Goal: Task Accomplishment & Management: Manage account settings

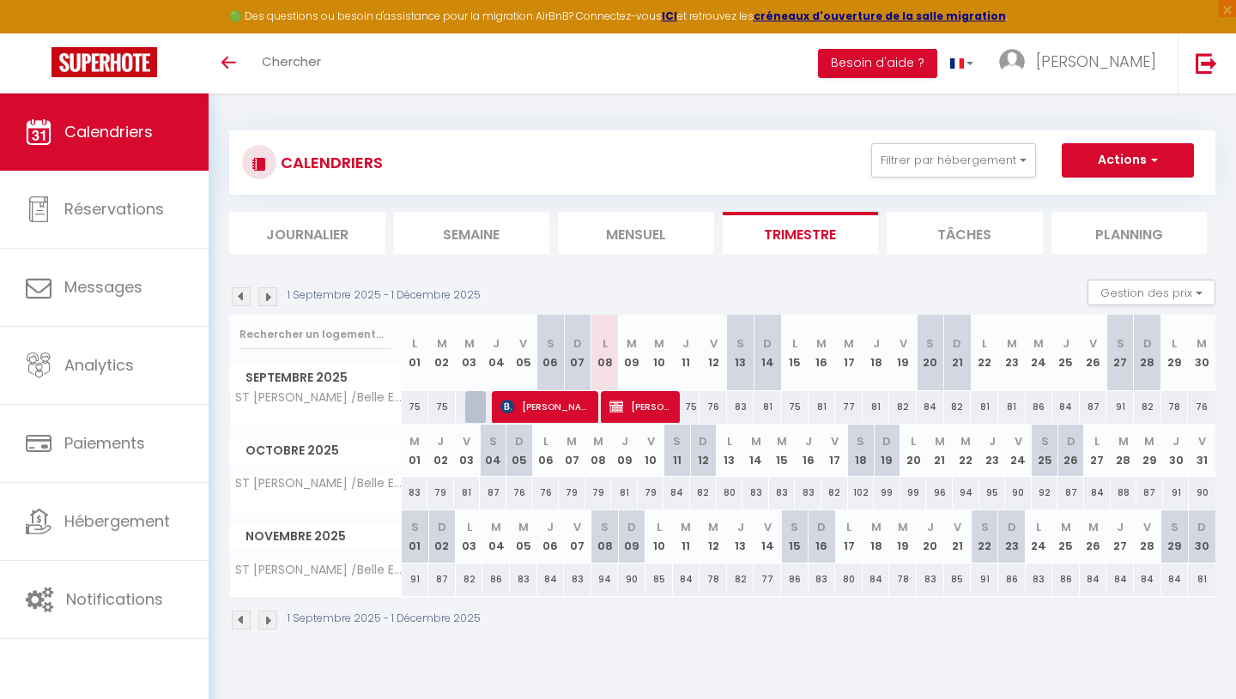
click at [639, 236] on li "Mensuel" at bounding box center [636, 233] width 156 height 42
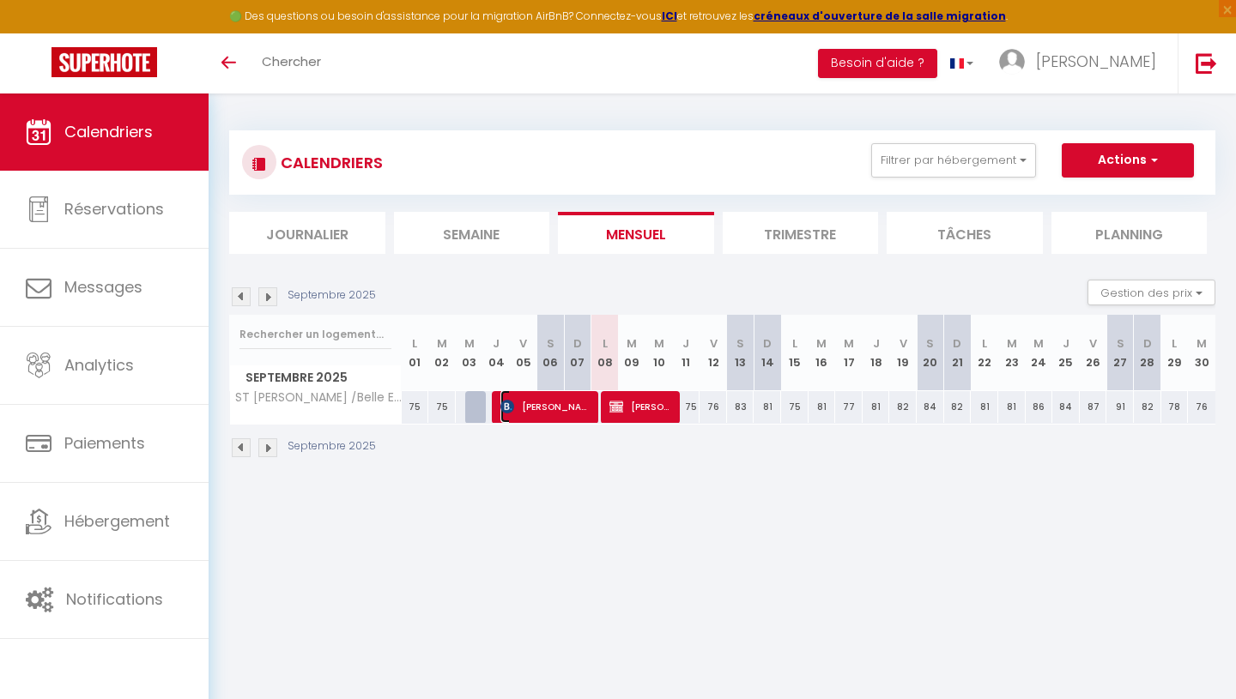
click at [553, 413] on span "[PERSON_NAME]" at bounding box center [546, 406] width 92 height 33
select select "OK"
select select "KO"
select select "1"
select select "0"
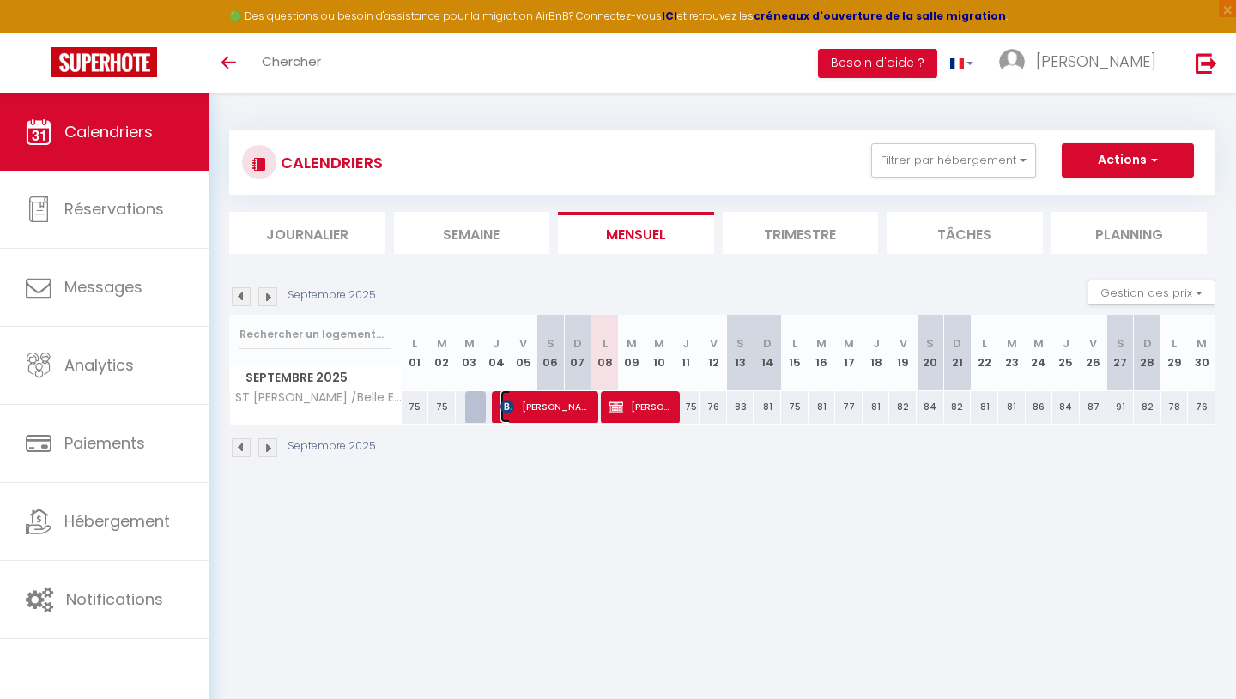
select select "1"
select select
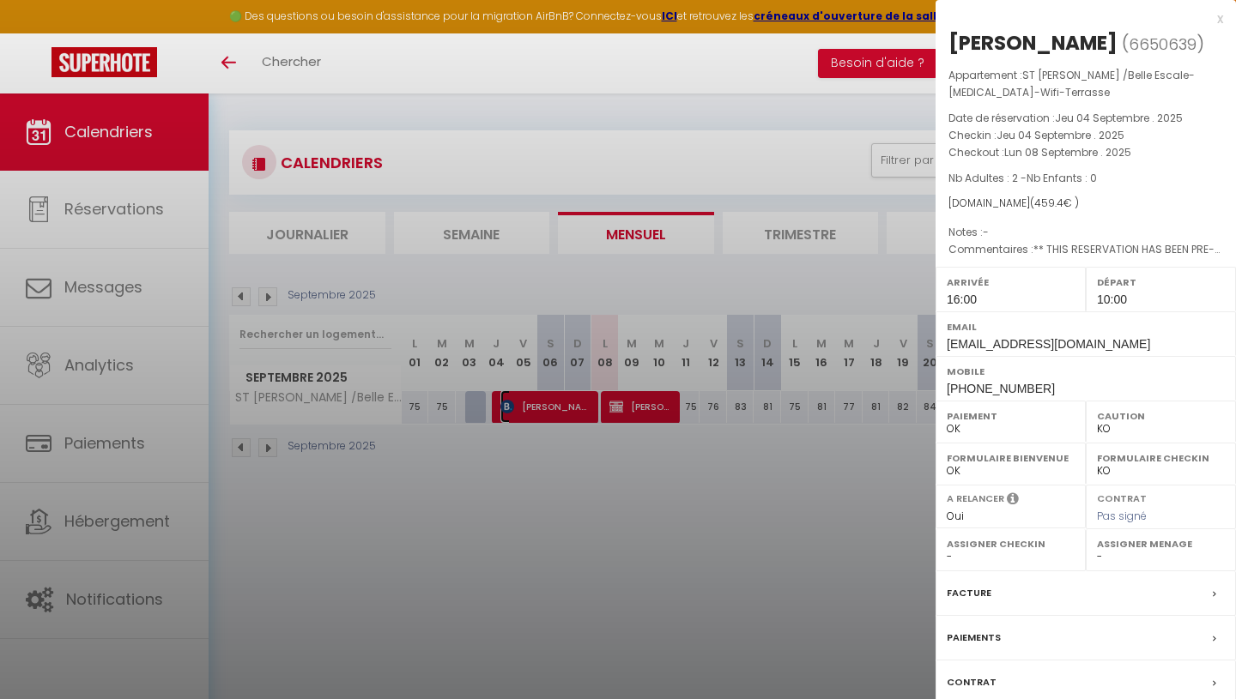
select select "51410"
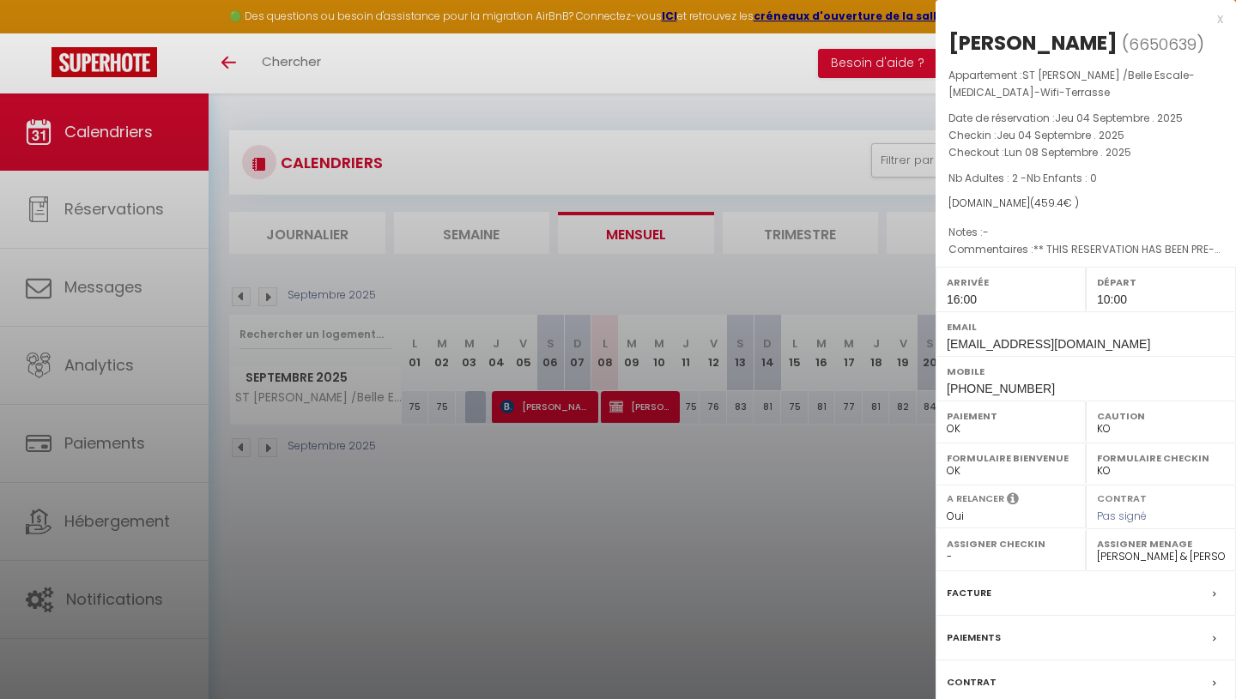
click at [584, 494] on div at bounding box center [618, 349] width 1236 height 699
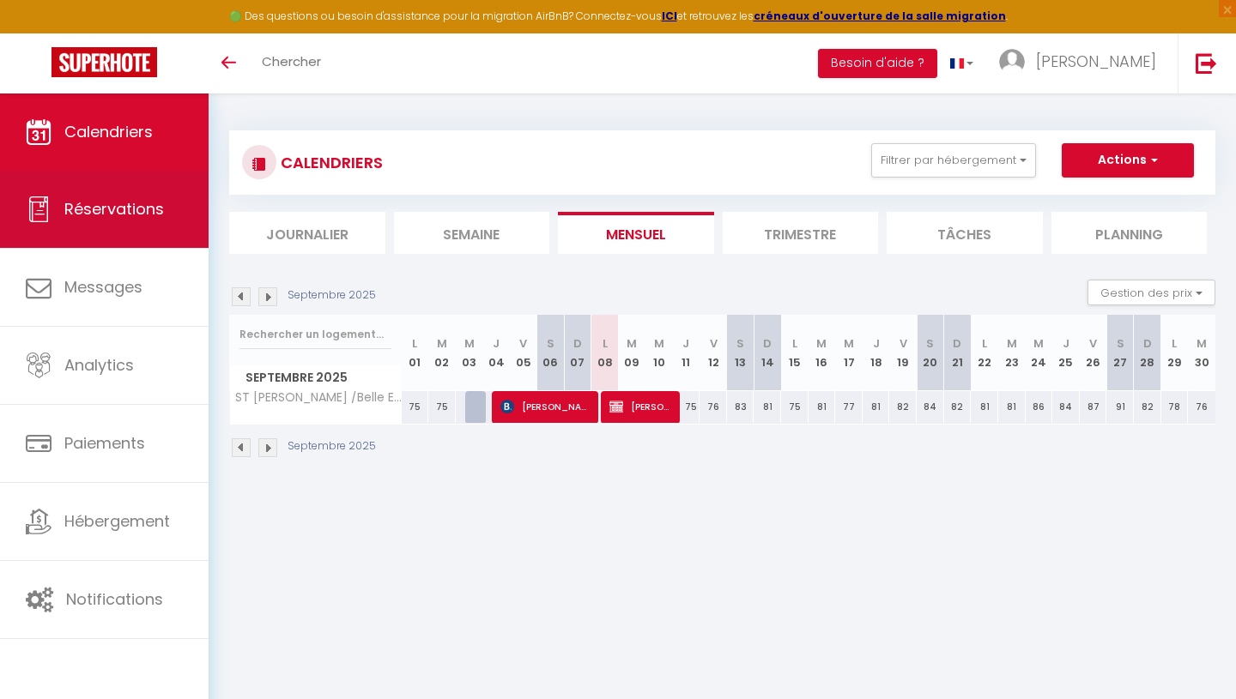
click at [78, 229] on link "Réservations" at bounding box center [104, 209] width 209 height 77
select select "not_cancelled"
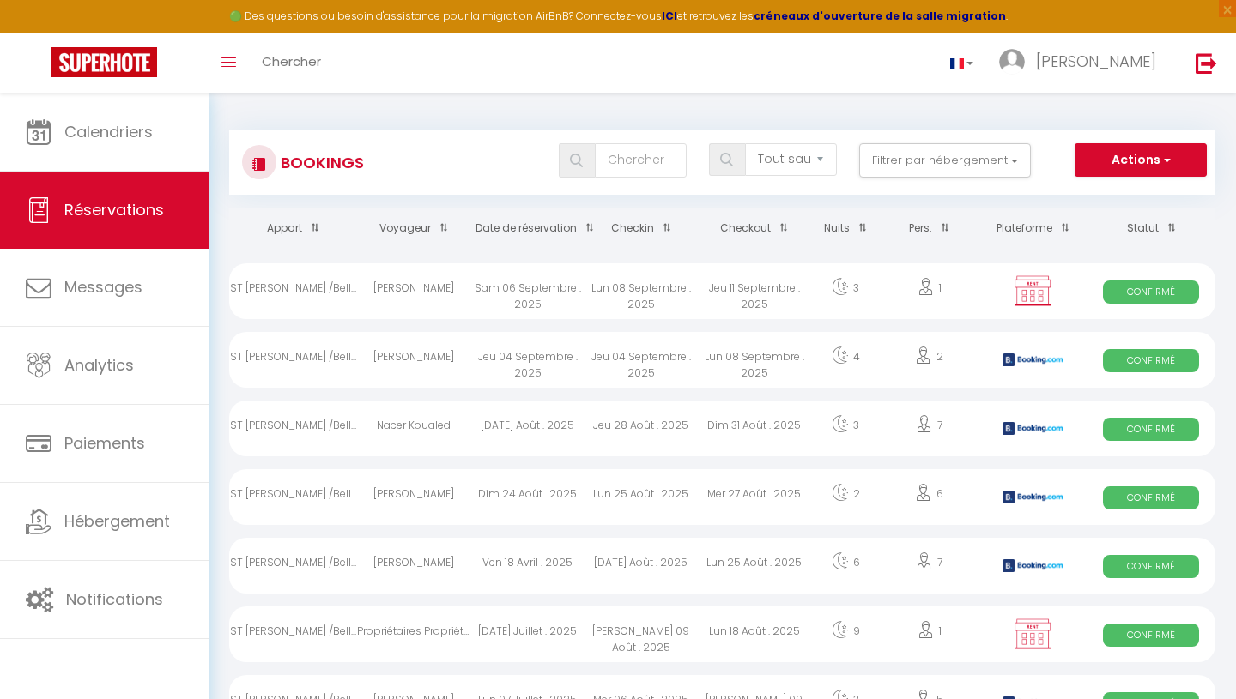
click at [1037, 299] on img at bounding box center [1032, 291] width 43 height 33
select select "OK"
select select "KO"
select select "0"
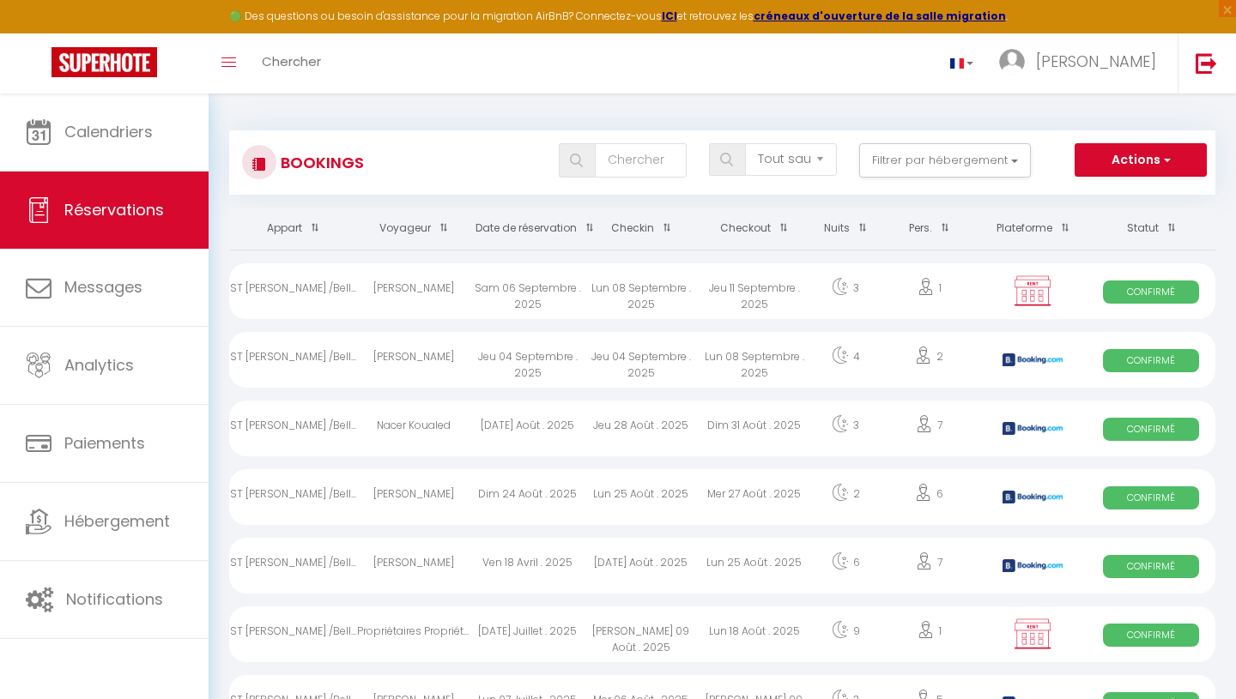
select select "1"
select select
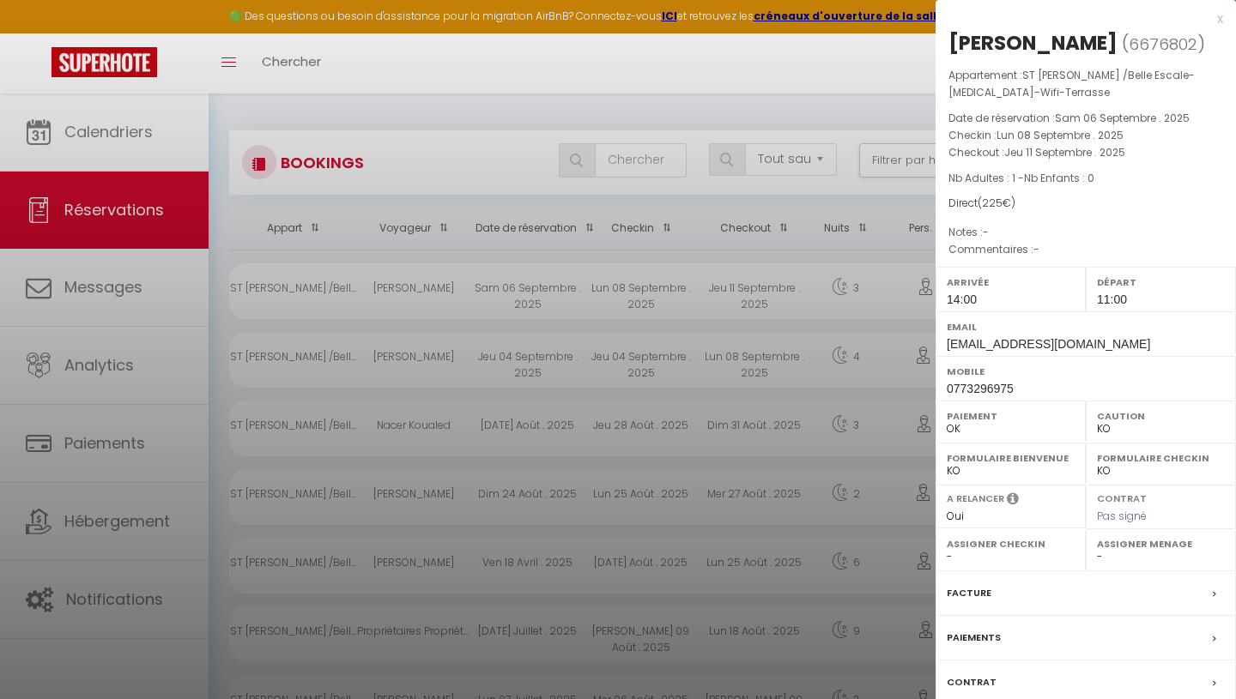
select select "51410"
click at [846, 281] on div at bounding box center [618, 349] width 1236 height 699
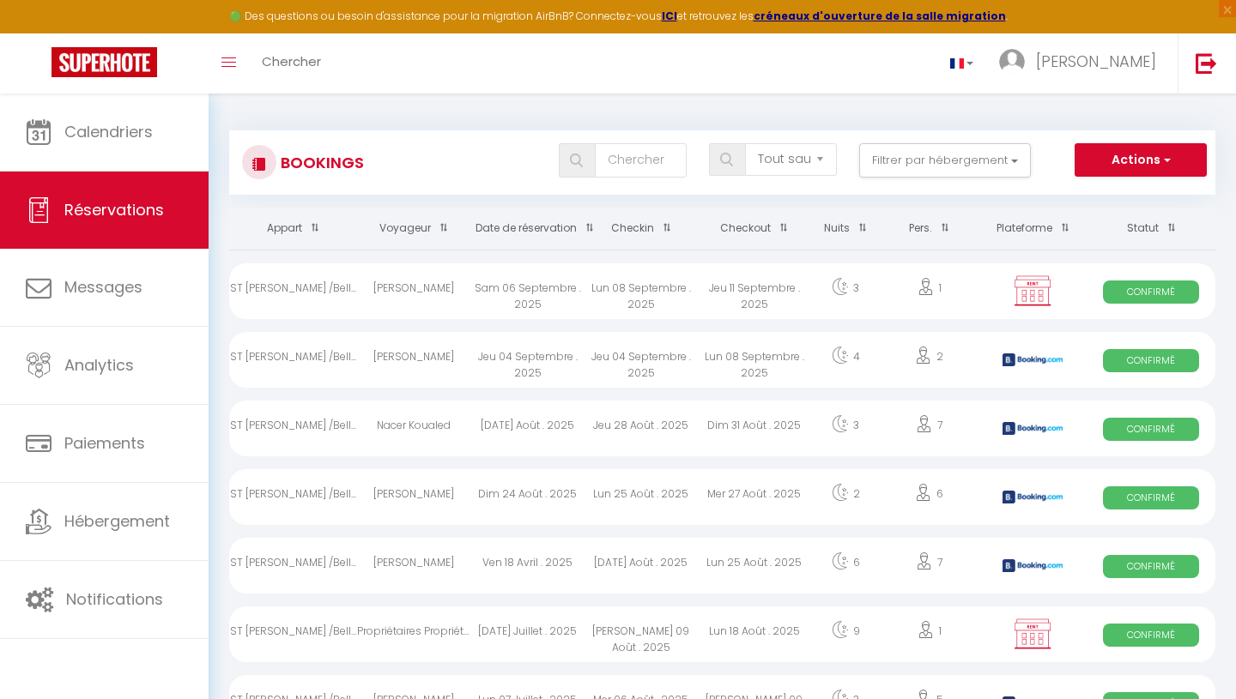
click at [1030, 358] on img at bounding box center [1032, 360] width 60 height 13
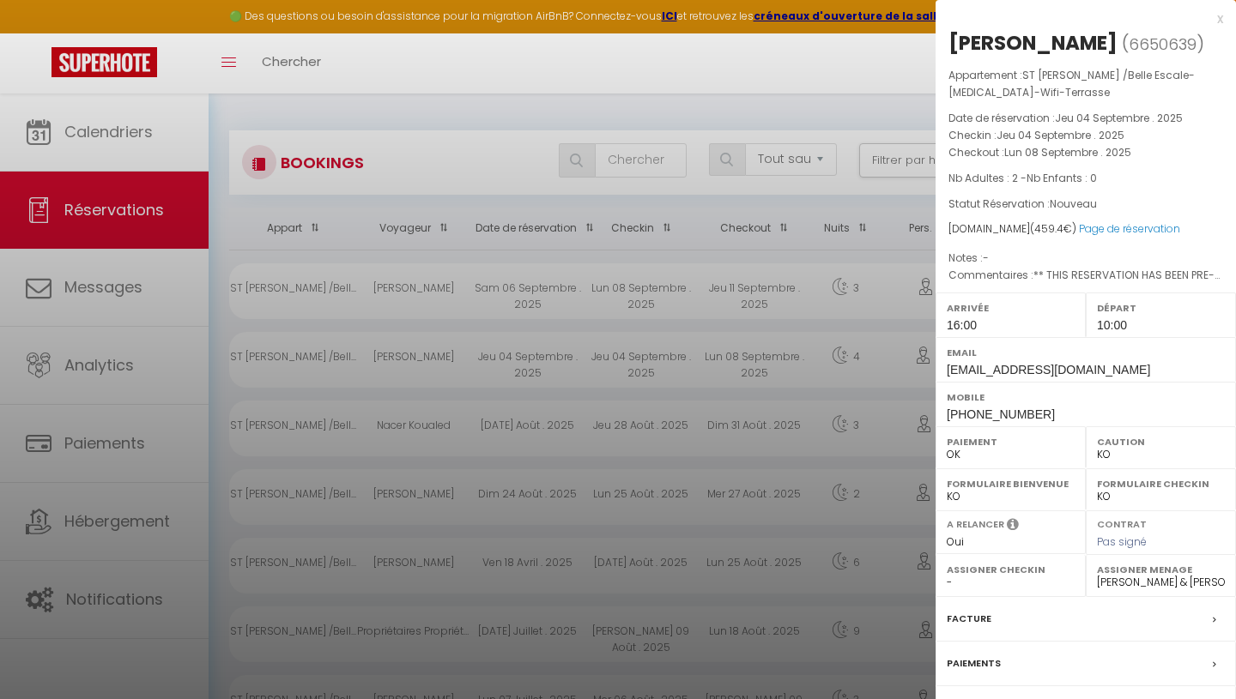
click at [880, 368] on div at bounding box center [618, 349] width 1236 height 699
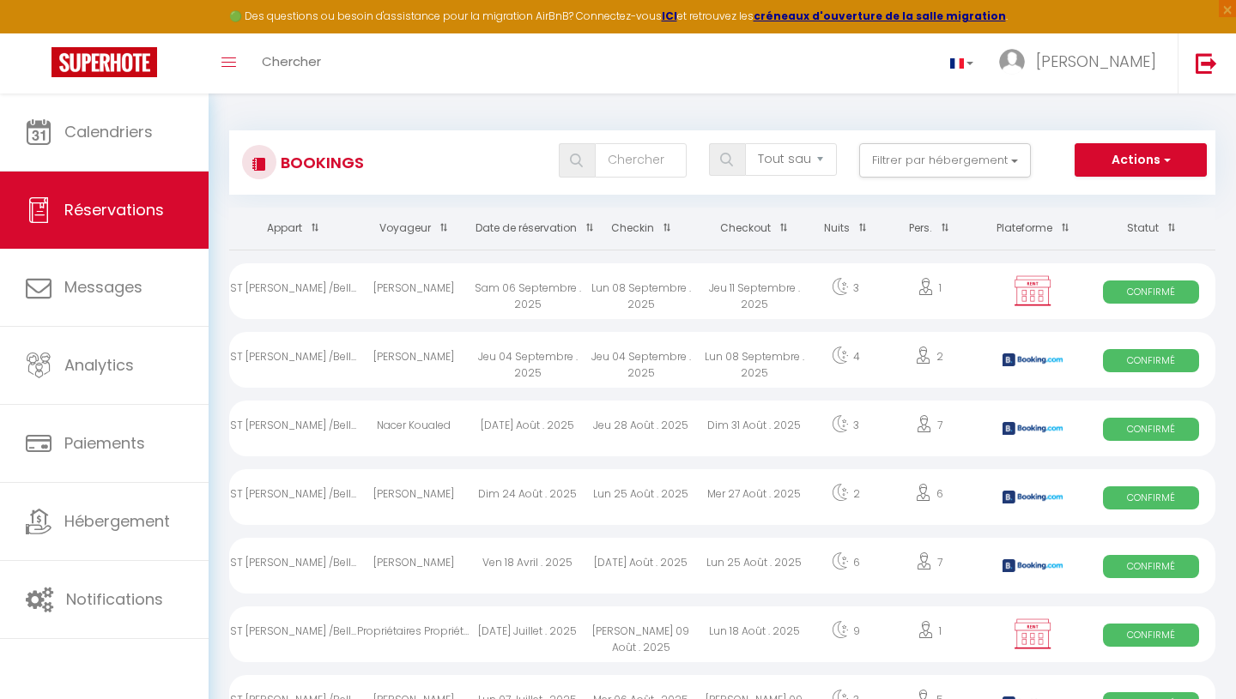
click at [1037, 288] on img at bounding box center [1032, 291] width 43 height 33
select select "0"
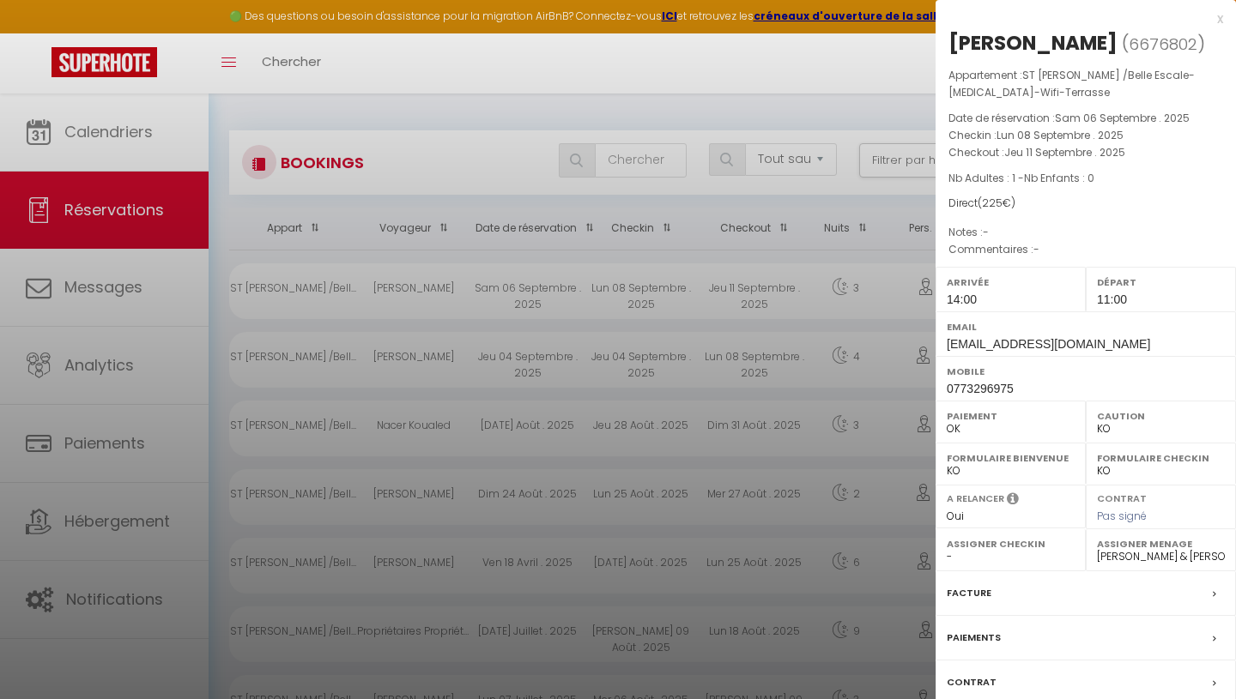
click at [790, 82] on div at bounding box center [618, 349] width 1236 height 699
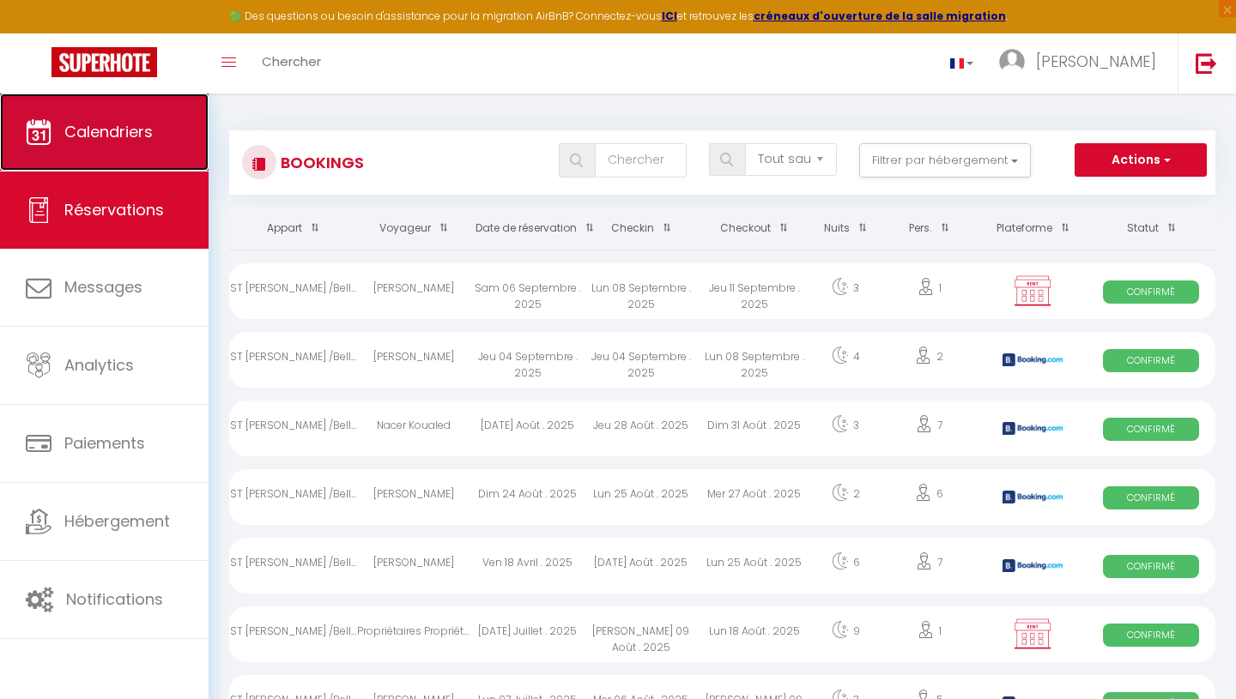
click at [95, 136] on span "Calendriers" at bounding box center [108, 131] width 88 height 21
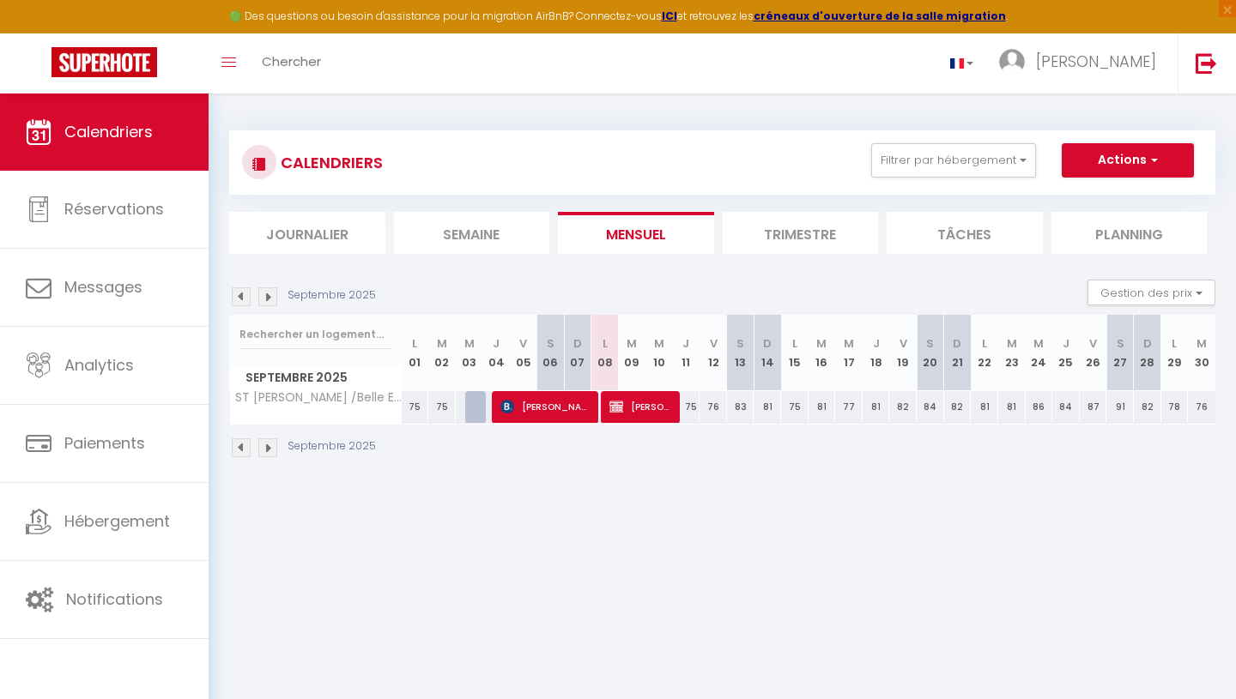
click at [271, 300] on img at bounding box center [267, 296] width 19 height 19
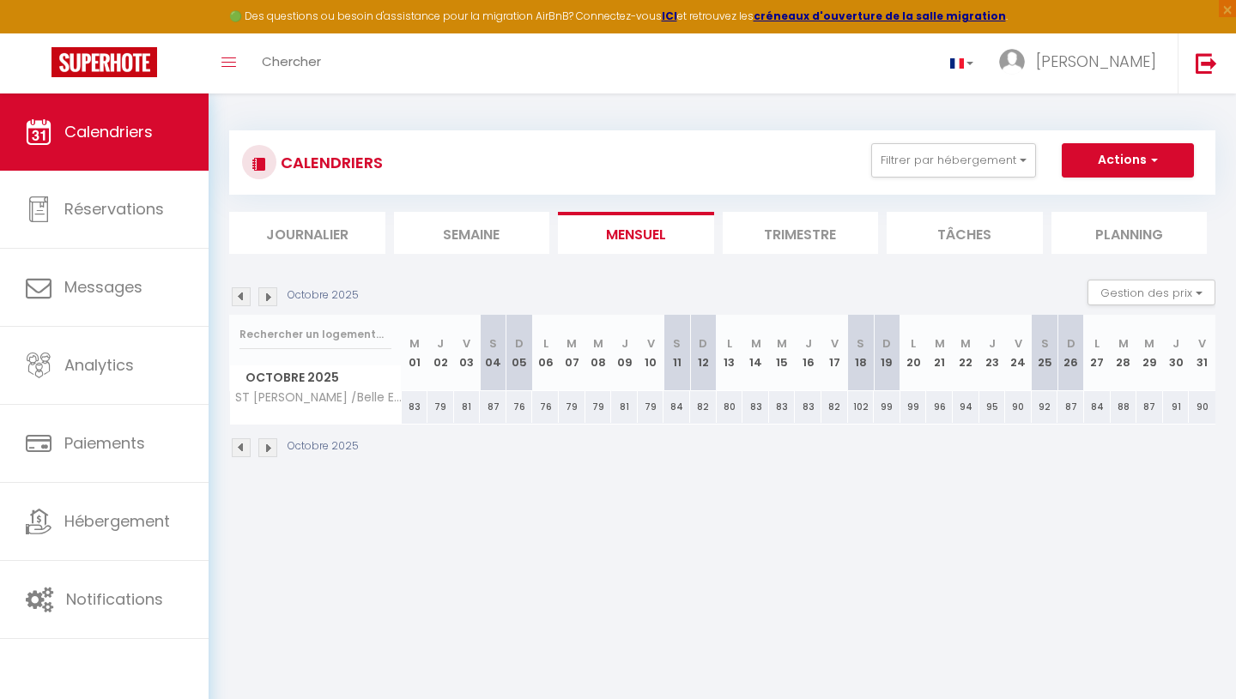
click at [809, 232] on li "Trimestre" at bounding box center [801, 233] width 156 height 42
